Goal: Task Accomplishment & Management: Manage account settings

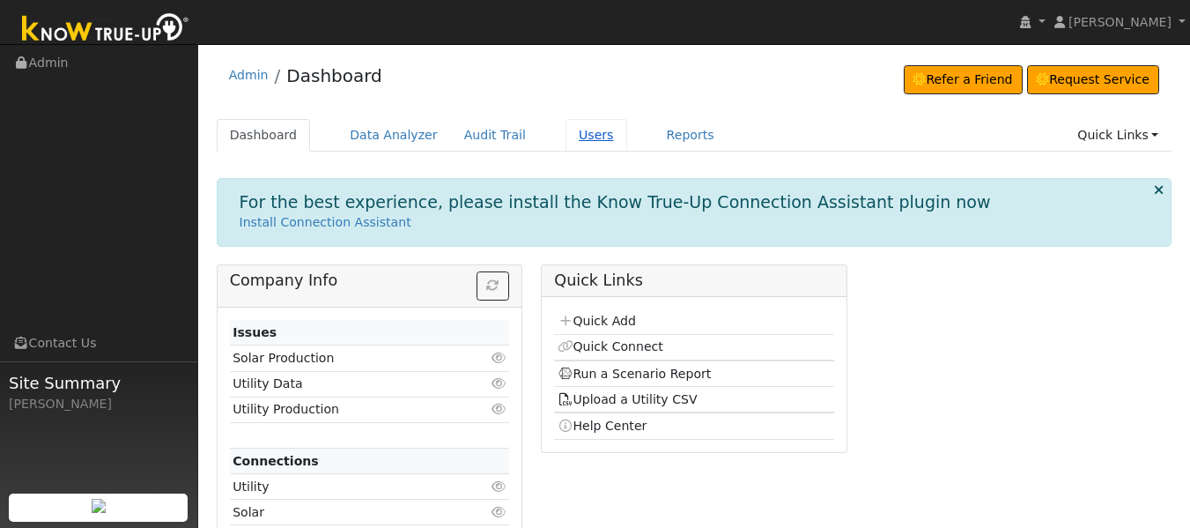
click at [580, 144] on link "Users" at bounding box center [596, 135] width 62 height 33
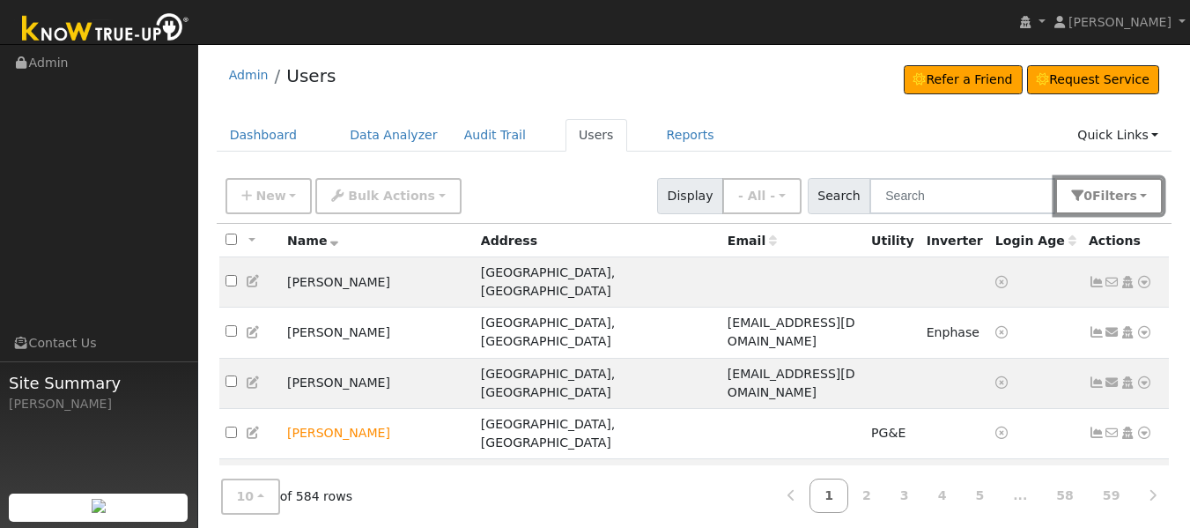
click at [1129, 194] on span "Filter s" at bounding box center [1114, 195] width 45 height 14
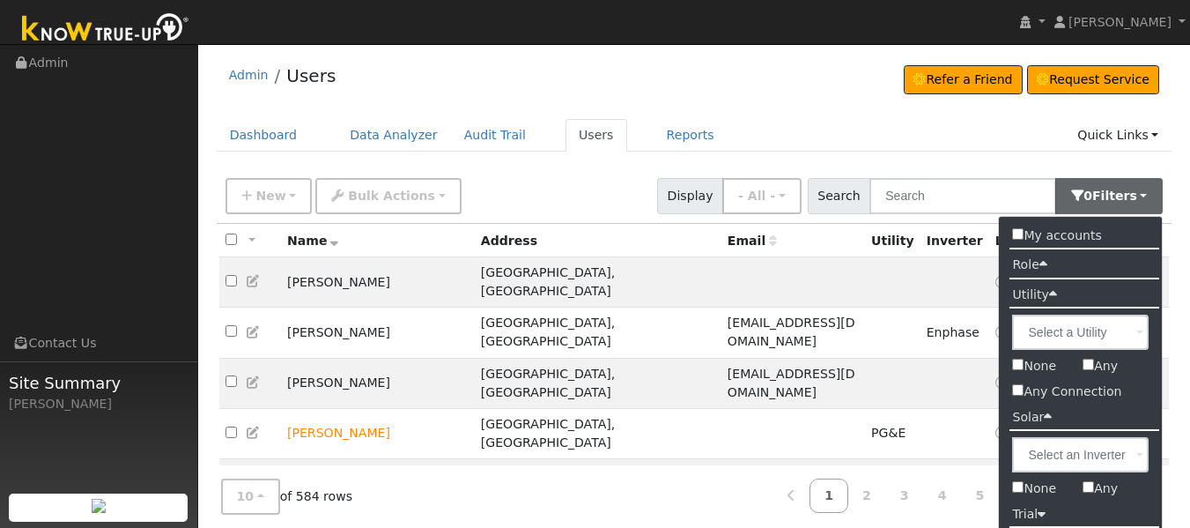
click at [1022, 395] on input "Any Connection" at bounding box center [1017, 389] width 11 height 11
checkbox input "true"
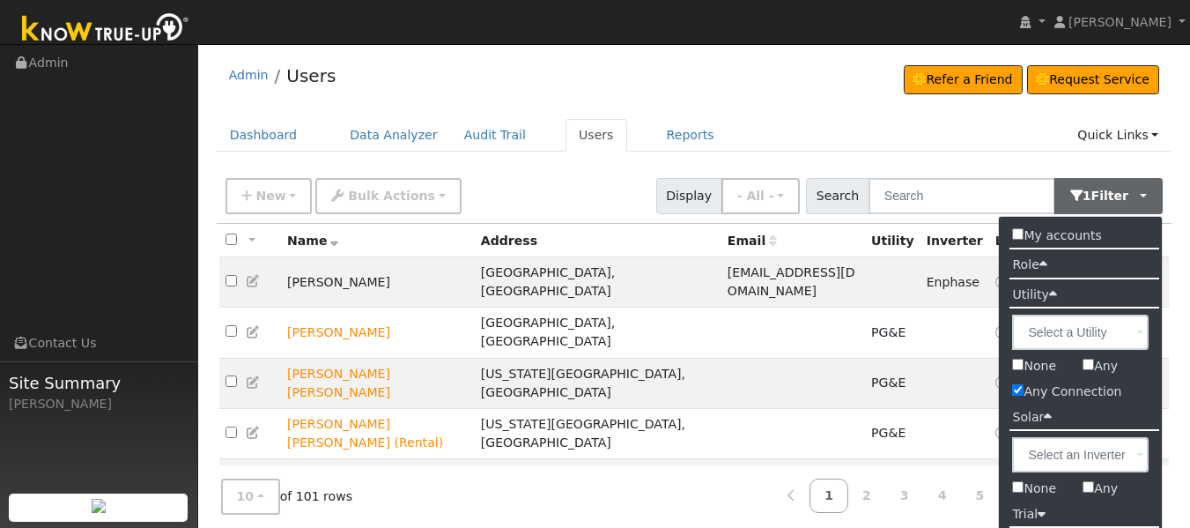
click at [926, 126] on ul "Dashboard Data Analyzer Audit Trail Users Reports Quick Links Quick Add Quick C…" at bounding box center [695, 135] width 956 height 33
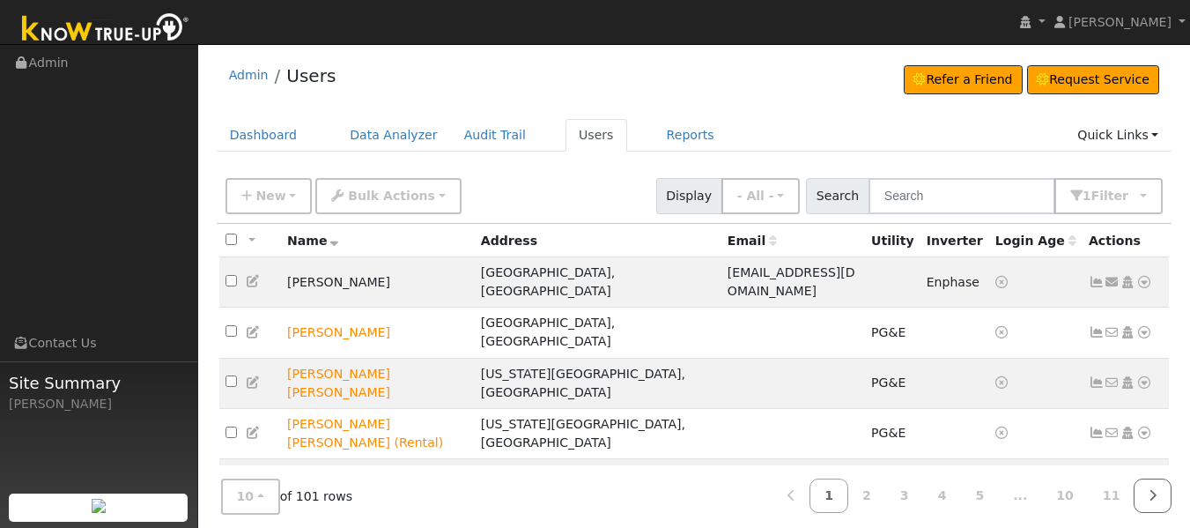
click at [1149, 483] on link at bounding box center [1152, 495] width 38 height 34
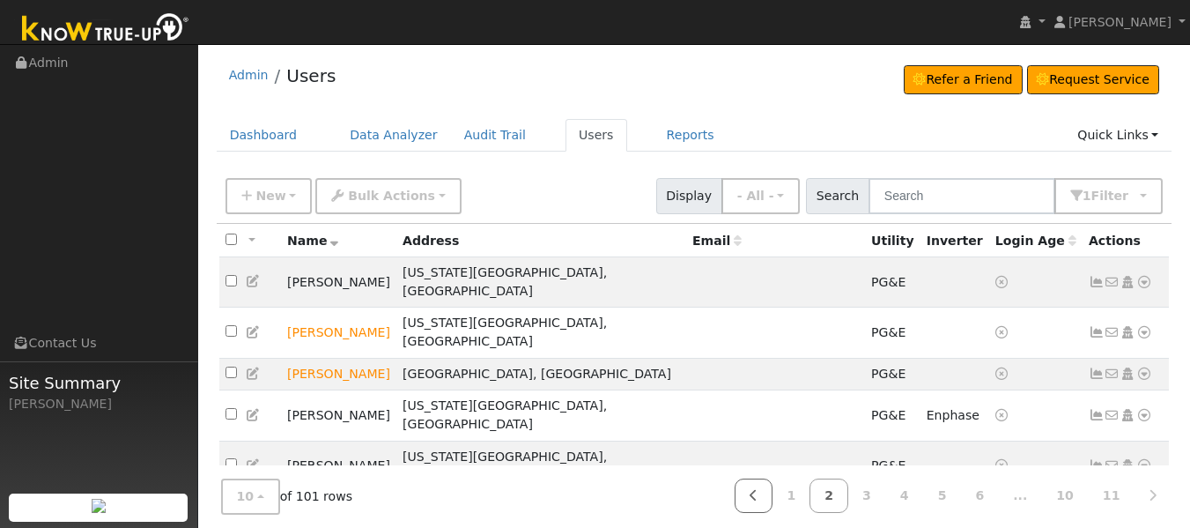
click at [772, 495] on link at bounding box center [753, 495] width 38 height 34
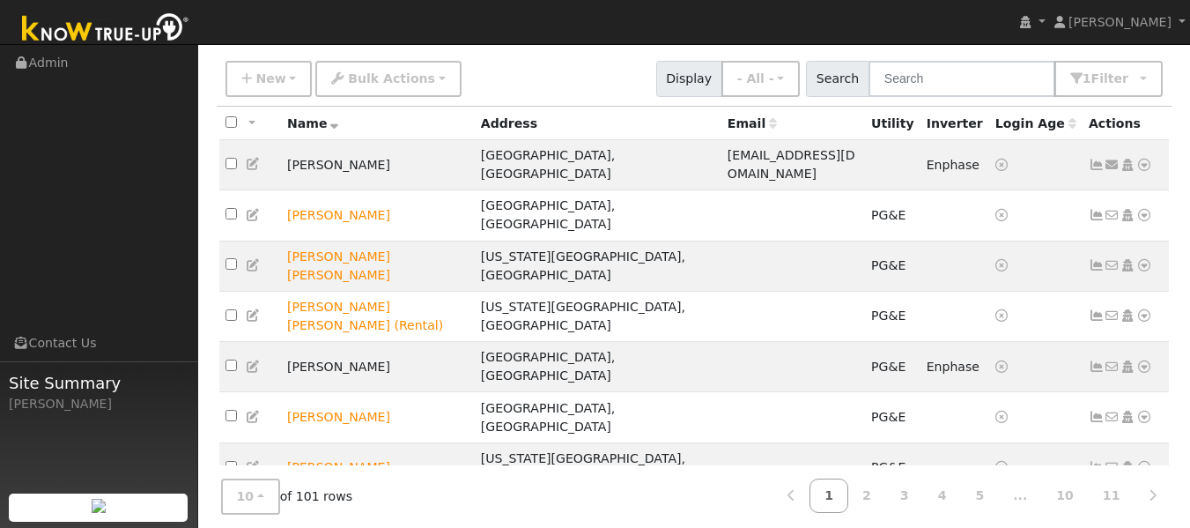
scroll to position [116, 0]
click at [1144, 159] on icon at bounding box center [1144, 165] width 16 height 12
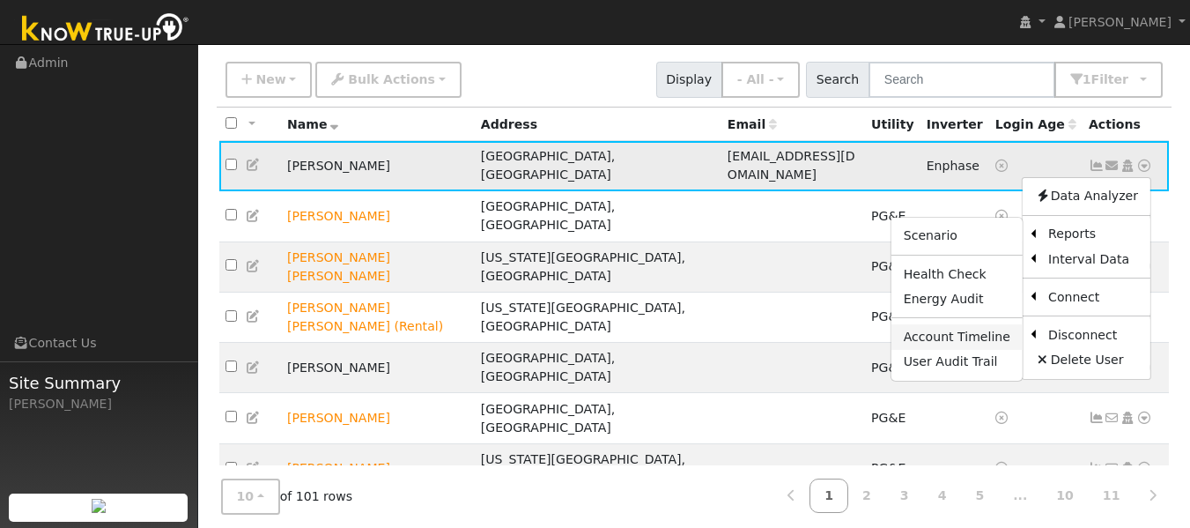
click at [985, 332] on link "Account Timeline" at bounding box center [956, 336] width 131 height 25
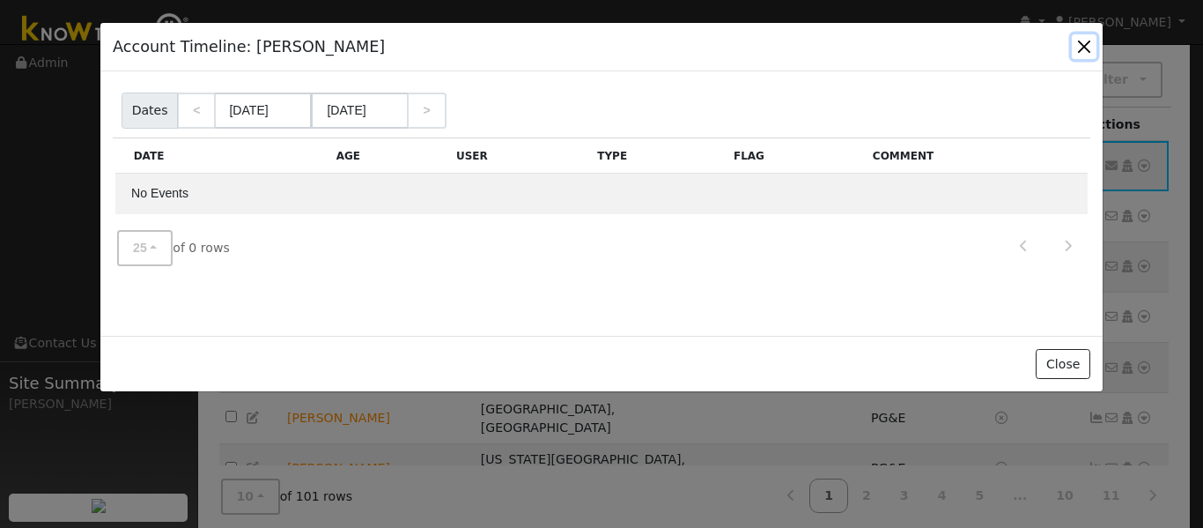
click at [1085, 51] on button "button" at bounding box center [1084, 46] width 25 height 25
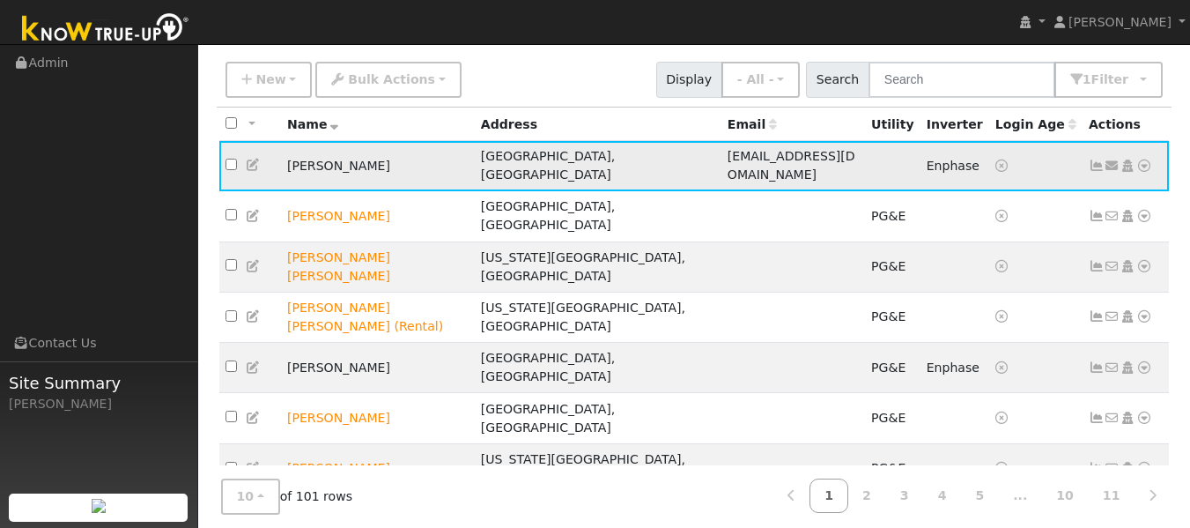
click at [253, 164] on icon at bounding box center [254, 165] width 16 height 12
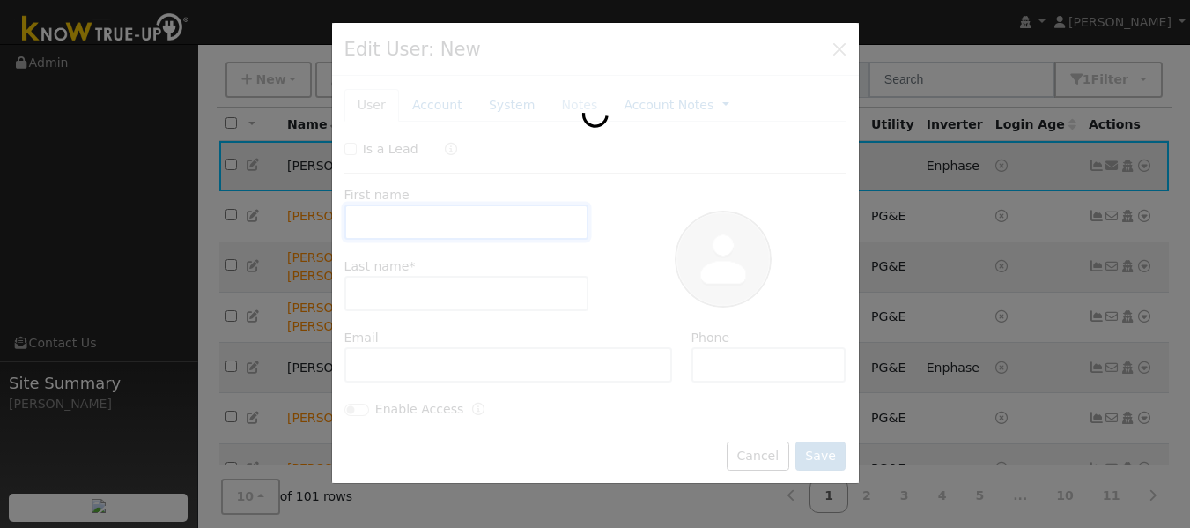
type input "Liana"
type input "Abele"
type input "lianaabele@gmail.com"
type input "925-788-8915"
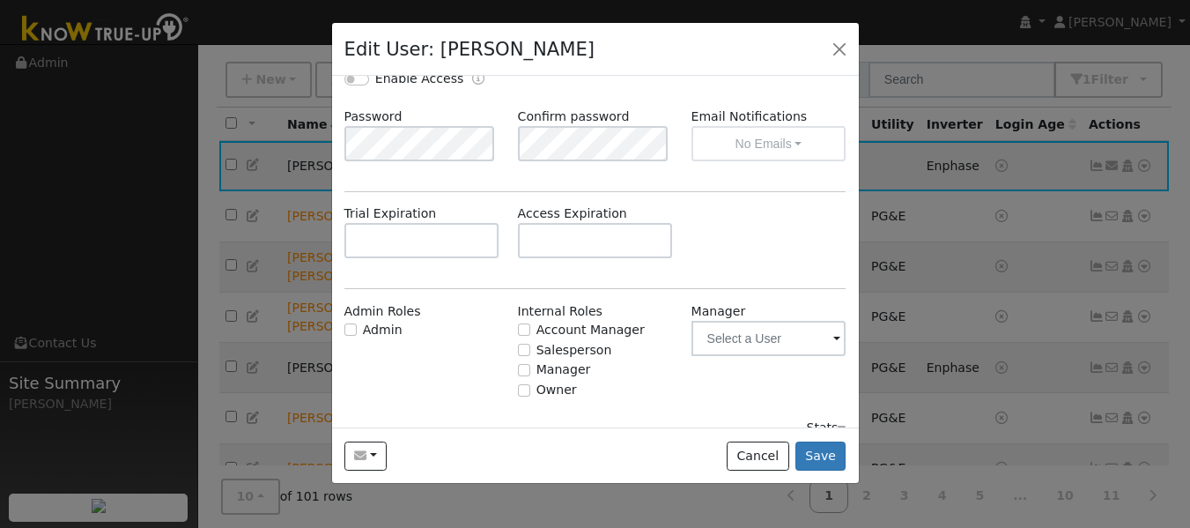
scroll to position [352, 0]
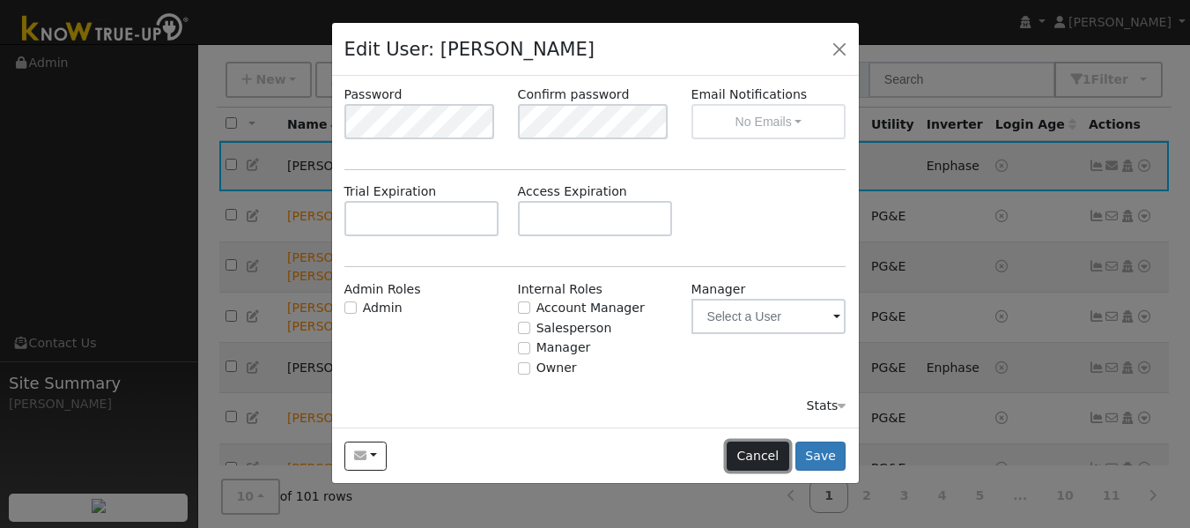
click at [757, 461] on button "Cancel" at bounding box center [758, 456] width 63 height 30
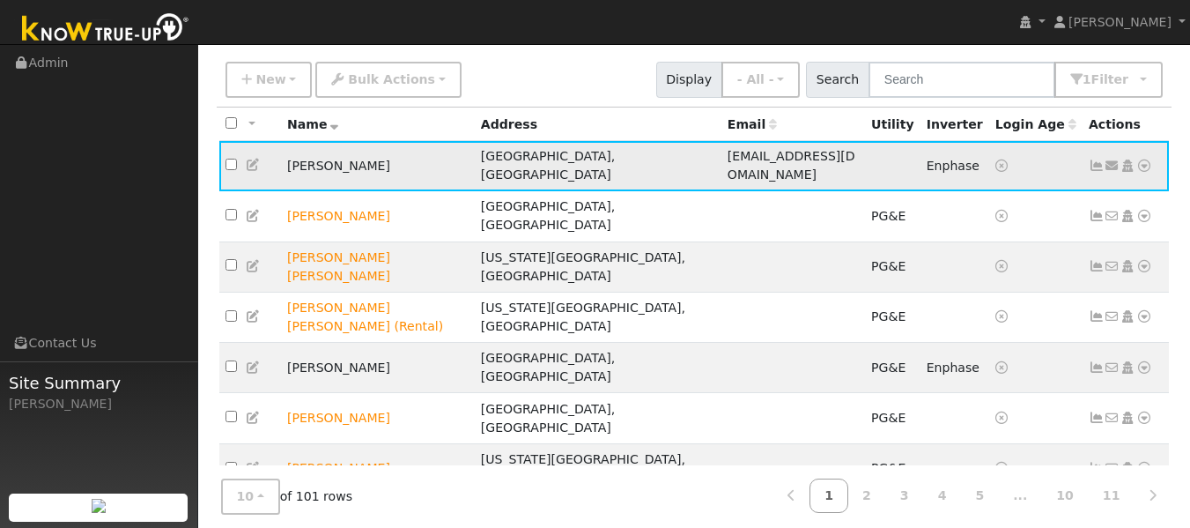
click at [1147, 159] on icon at bounding box center [1144, 165] width 16 height 12
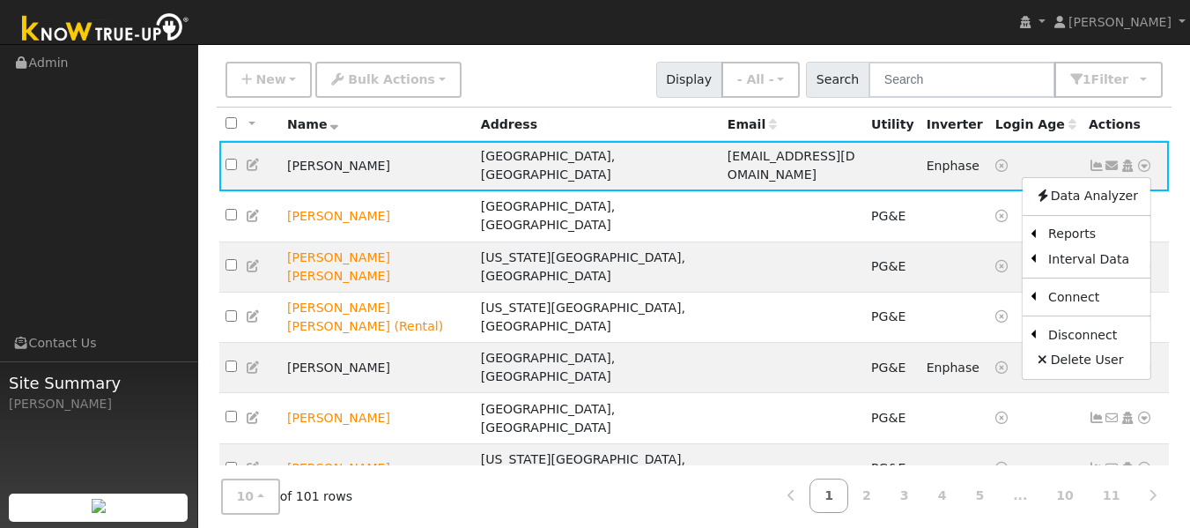
click at [548, 113] on th "Address" at bounding box center [598, 123] width 247 height 33
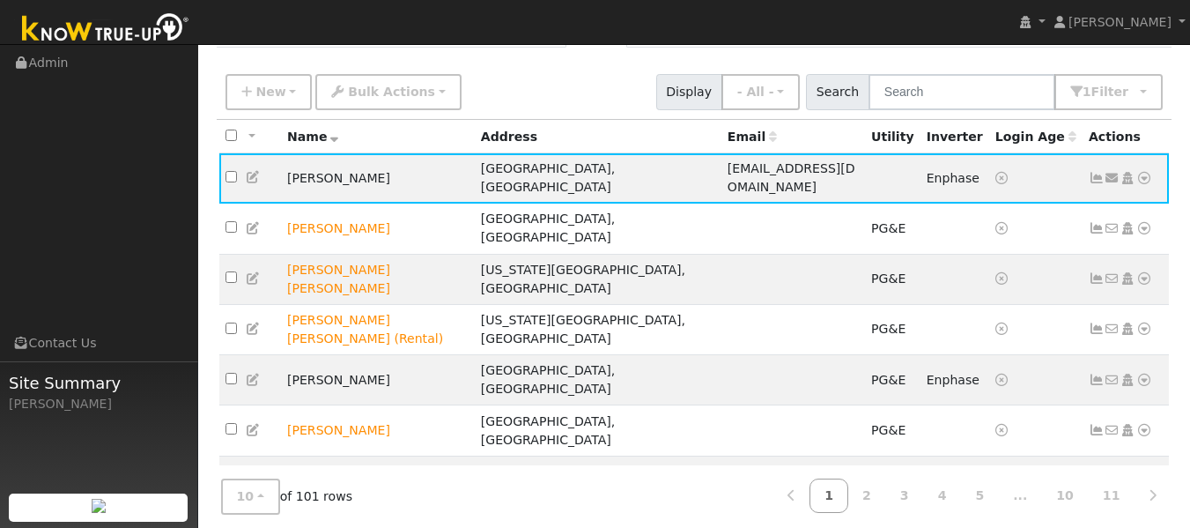
scroll to position [106, 0]
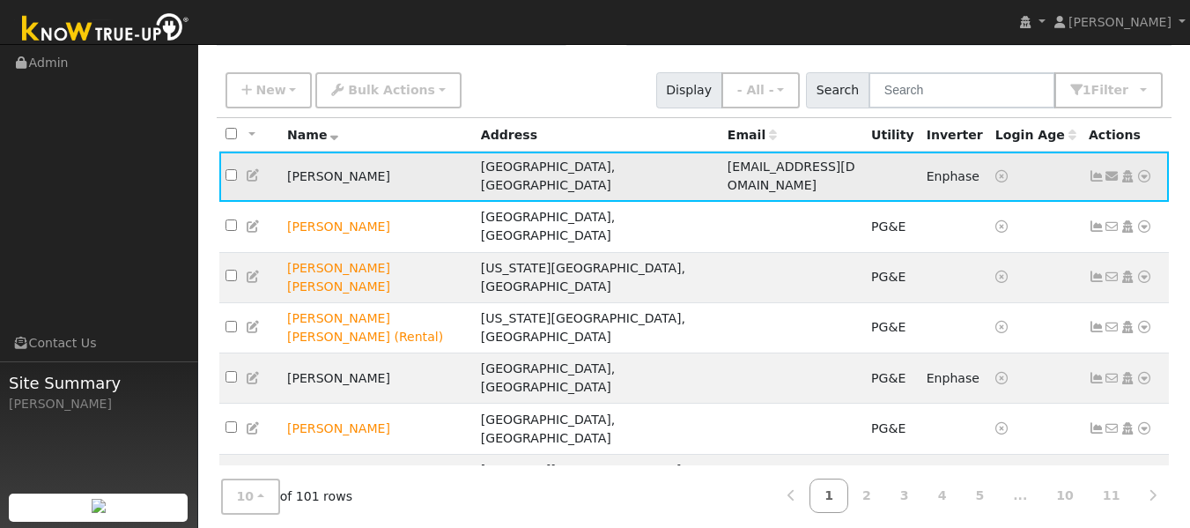
click at [1145, 171] on icon at bounding box center [1144, 176] width 16 height 12
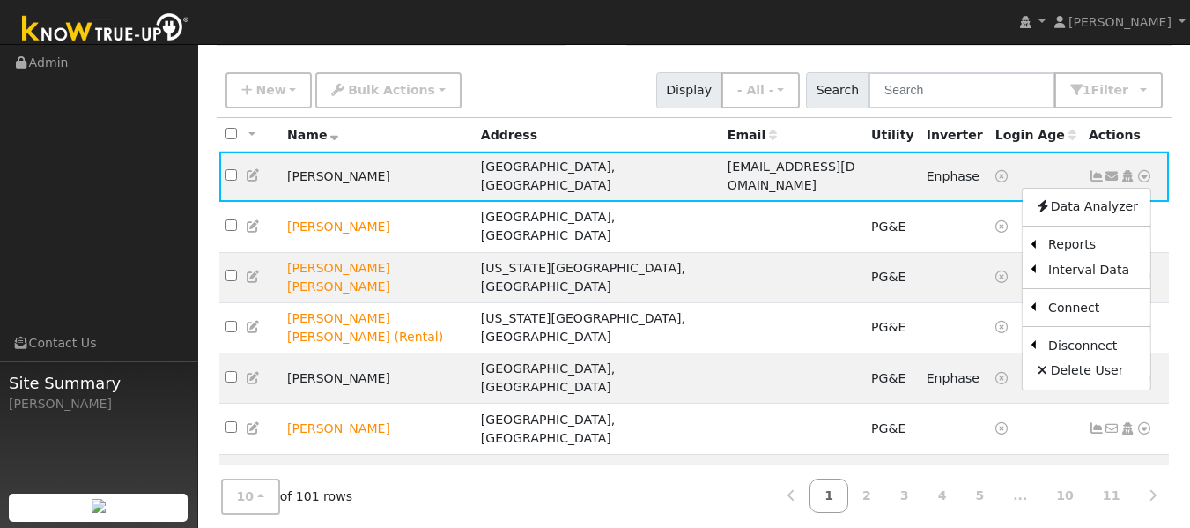
click at [1176, 190] on div "Edit User: New Default Account New Account Nickname Cancel Create Are you sure …" at bounding box center [694, 398] width 974 height 670
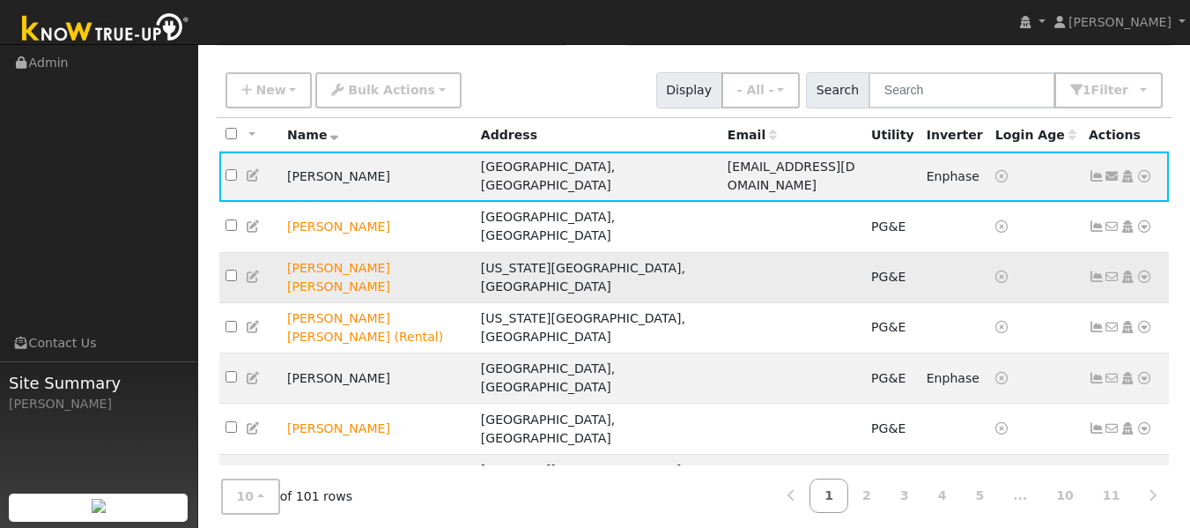
click at [1143, 270] on icon at bounding box center [1144, 276] width 16 height 12
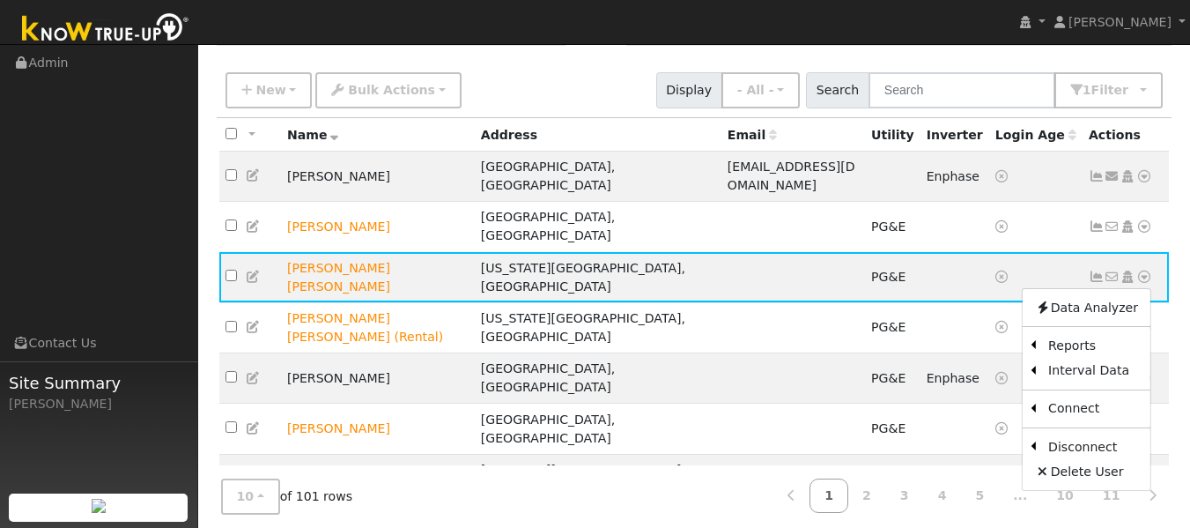
click at [1184, 218] on div "User Profile First name Last name Email Email Notifications No Emails No Emails…" at bounding box center [694, 340] width 992 height 804
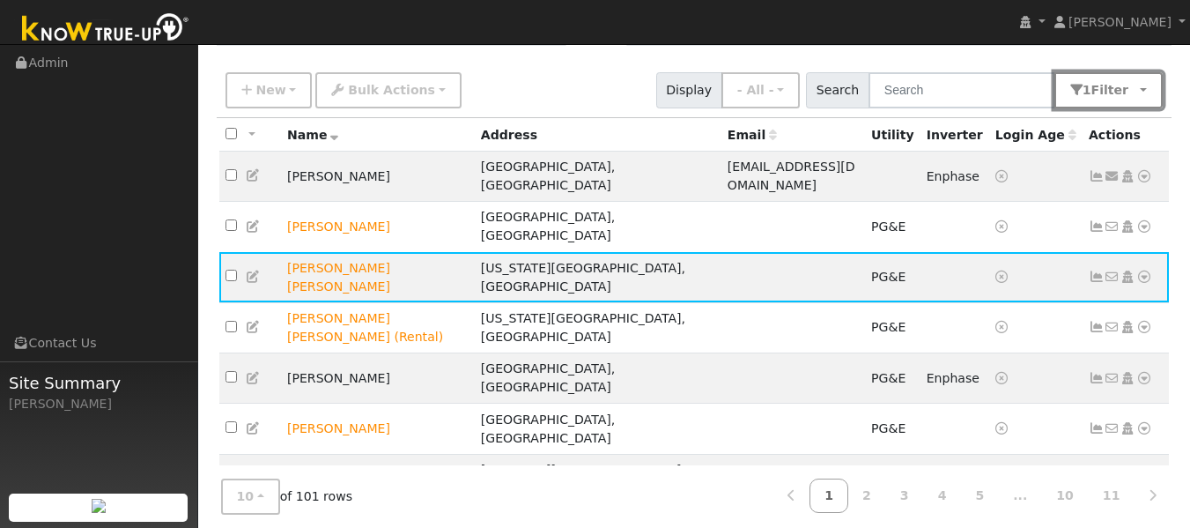
click at [1109, 100] on button "1 Filter" at bounding box center [1108, 90] width 109 height 36
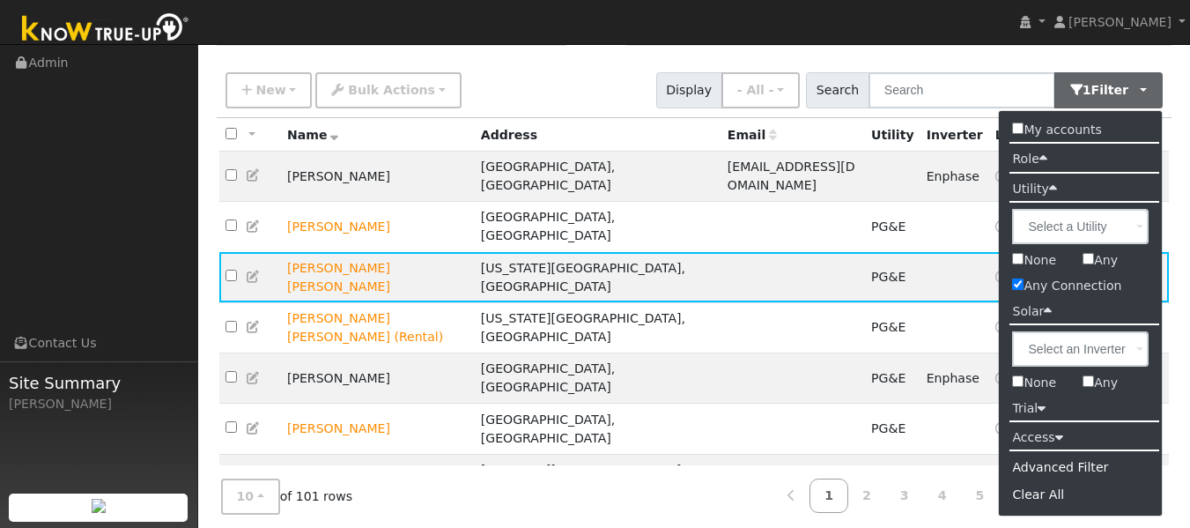
click at [947, 35] on nav "Tim Howard Tim Howard Profile My Company Help Center Terms Of Service See What'…" at bounding box center [595, 22] width 1190 height 45
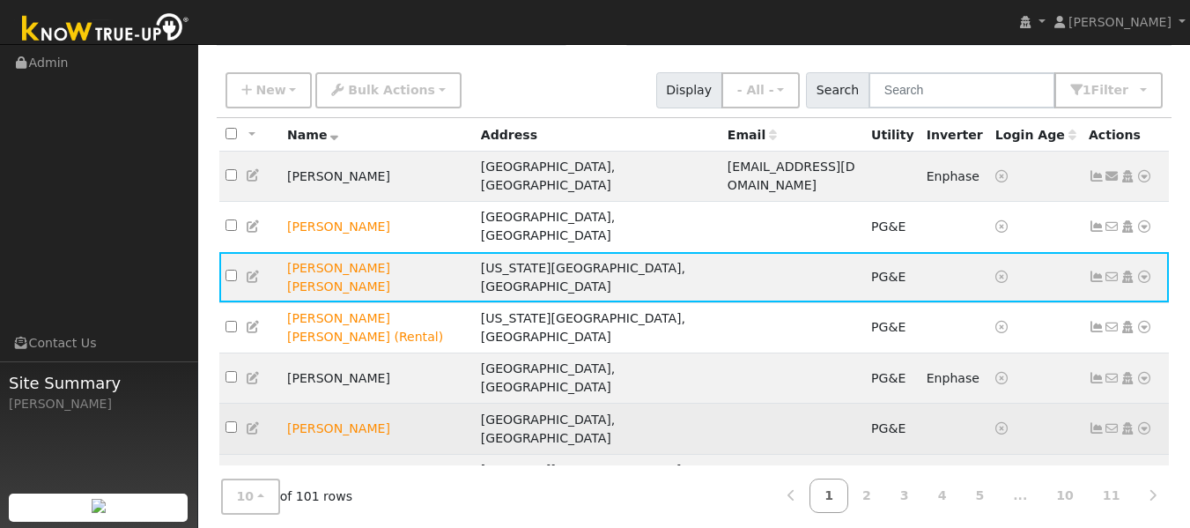
click at [1143, 422] on icon at bounding box center [1144, 428] width 16 height 12
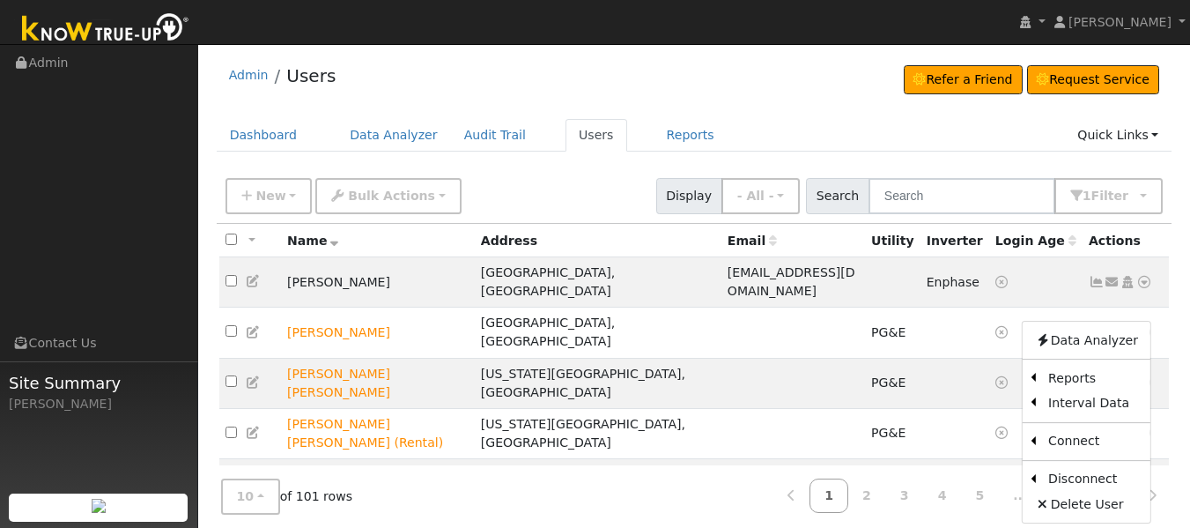
scroll to position [153, 0]
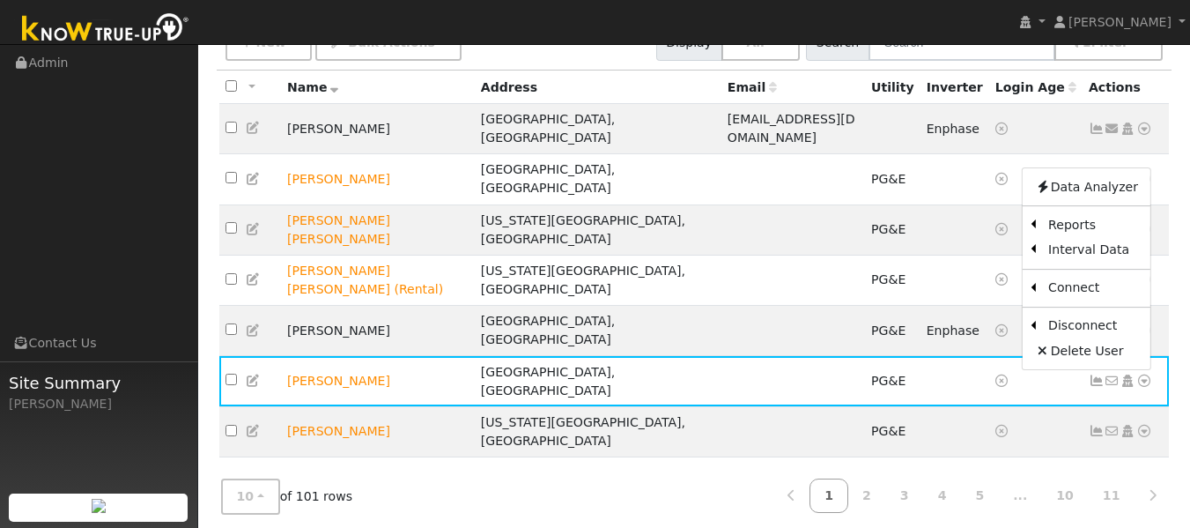
click at [1147, 526] on icon at bounding box center [1144, 532] width 16 height 12
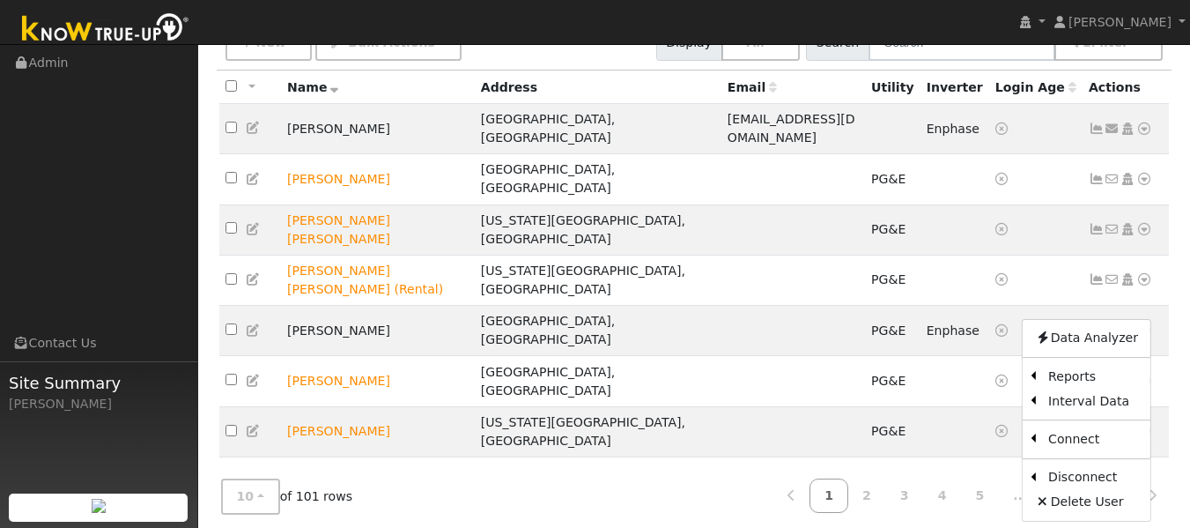
scroll to position [0, 0]
